Goal: Check status: Check status

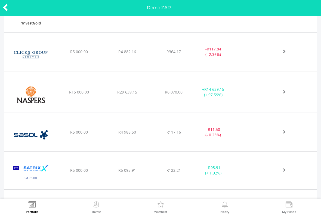
scroll to position [258, 0]
click at [204, 131] on div "- R11.50 (- 0.23%)" at bounding box center [213, 132] width 41 height 11
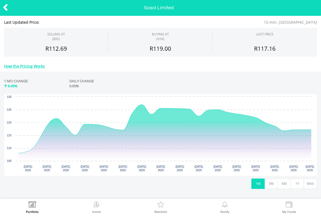
scroll to position [172, 0]
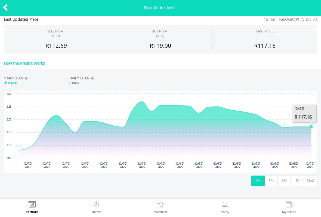
click at [310, 129] on icon "Interactive chart" at bounding box center [165, 126] width 293 height 48
click at [25, 185] on div "No chart available. 1 MO CHANGE 8.48% DAILY CHANGE 0.00% Chart Chart with 23 da…" at bounding box center [160, 131] width 321 height 124
click at [5, 12] on icon at bounding box center [5, 7] width 5 height 11
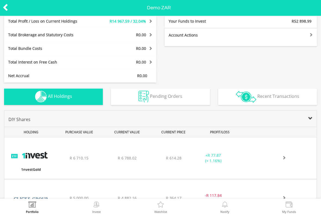
click at [269, 98] on span "Recent Transactions" at bounding box center [279, 96] width 42 height 6
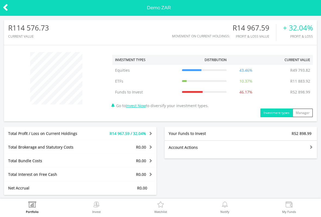
click at [103, 174] on div "R0.00" at bounding box center [124, 174] width 63 height 5
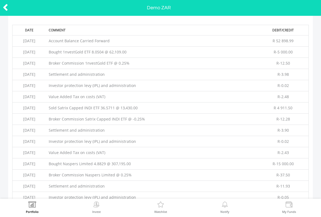
scroll to position [250, 0]
click at [3, 6] on icon at bounding box center [5, 7] width 5 height 11
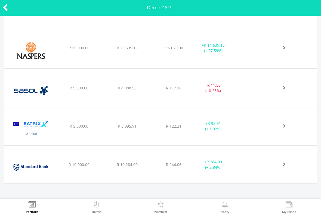
scroll to position [298, 0]
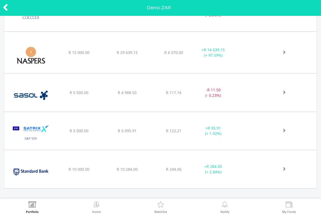
click at [103, 201] on div "Invest" at bounding box center [96, 207] width 64 height 17
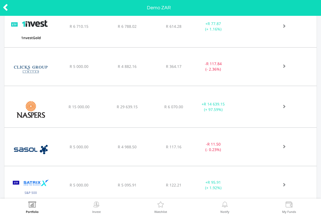
scroll to position [244, 0]
click at [198, 145] on div "- R 11.50 (- 0.23%)" at bounding box center [213, 146] width 41 height 11
